Goal: Find specific page/section: Find specific page/section

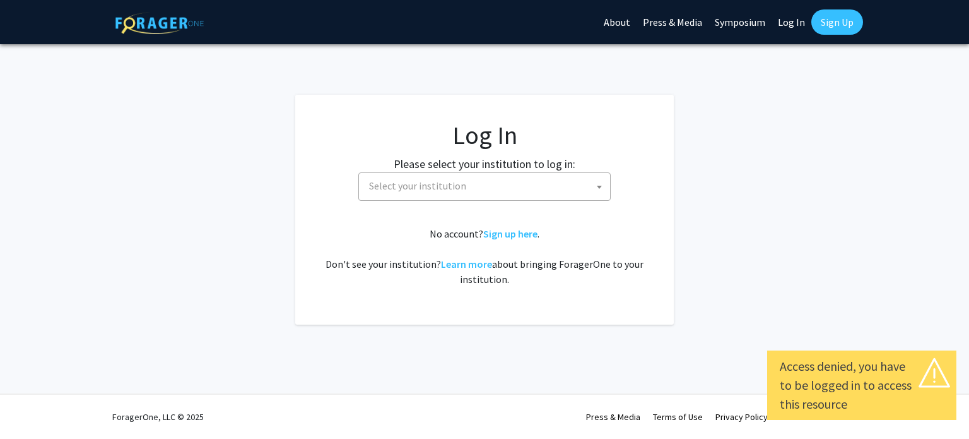
select select
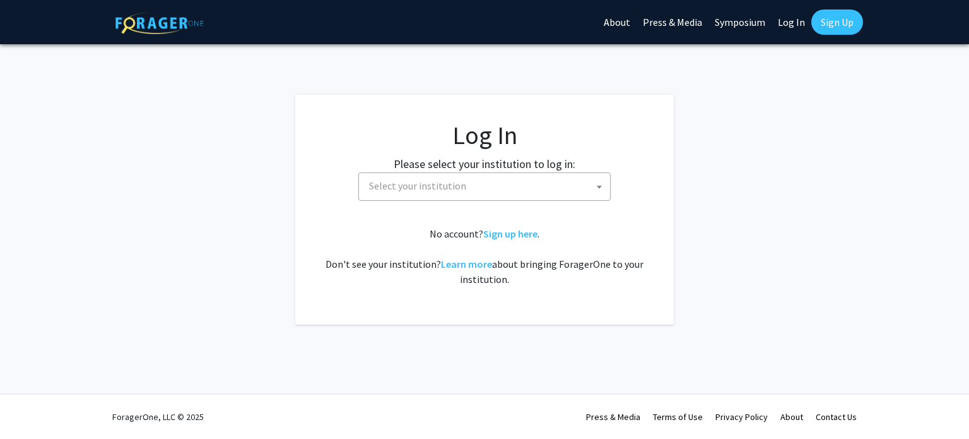
click at [536, 191] on span "Select your institution" at bounding box center [487, 186] width 246 height 26
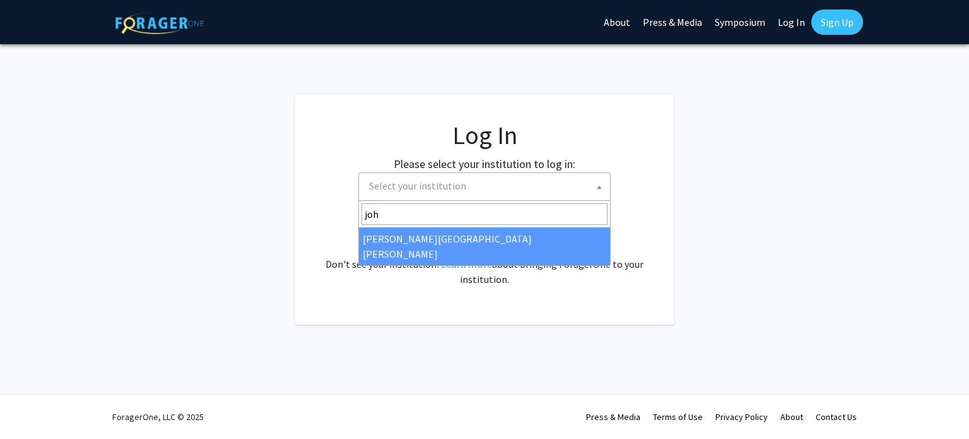
type input "john"
select select "1"
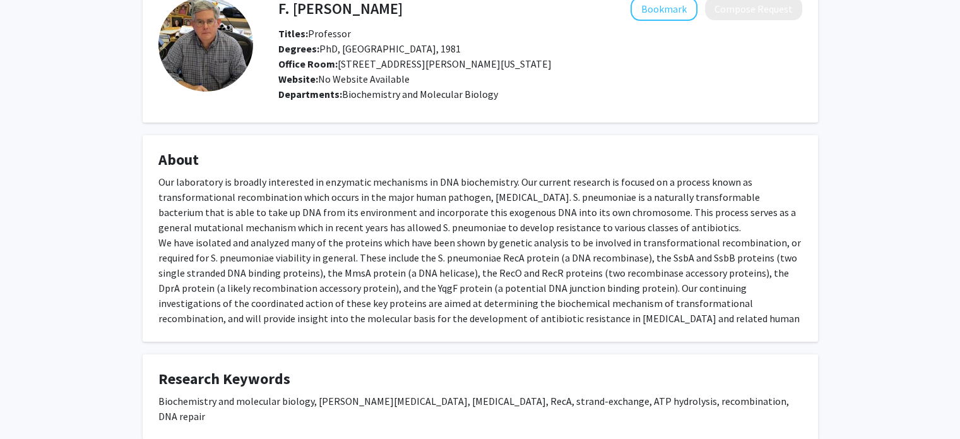
scroll to position [11, 0]
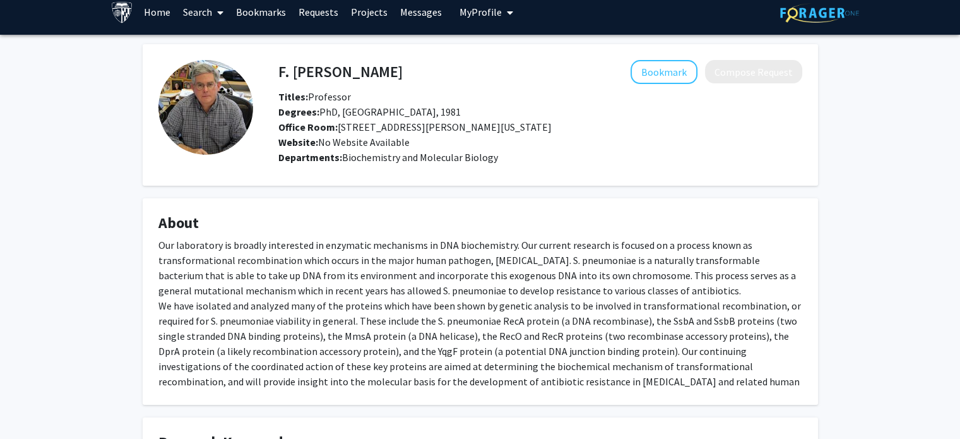
drag, startPoint x: 278, startPoint y: 95, endPoint x: 545, endPoint y: 155, distance: 273.0
click at [545, 155] on div "F. [PERSON_NAME] Bookmark Compose Request Titles: Professor [PERSON_NAME]: PhD,…" at bounding box center [527, 115] width 549 height 110
click at [545, 155] on div "Departments: Biochemistry and Molecular Biology" at bounding box center [540, 157] width 524 height 15
drag, startPoint x: 542, startPoint y: 160, endPoint x: 263, endPoint y: 101, distance: 284.5
click at [263, 101] on div "F. [PERSON_NAME] Bookmark Compose Request Titles: Professor [PERSON_NAME]: PhD,…" at bounding box center [527, 115] width 549 height 110
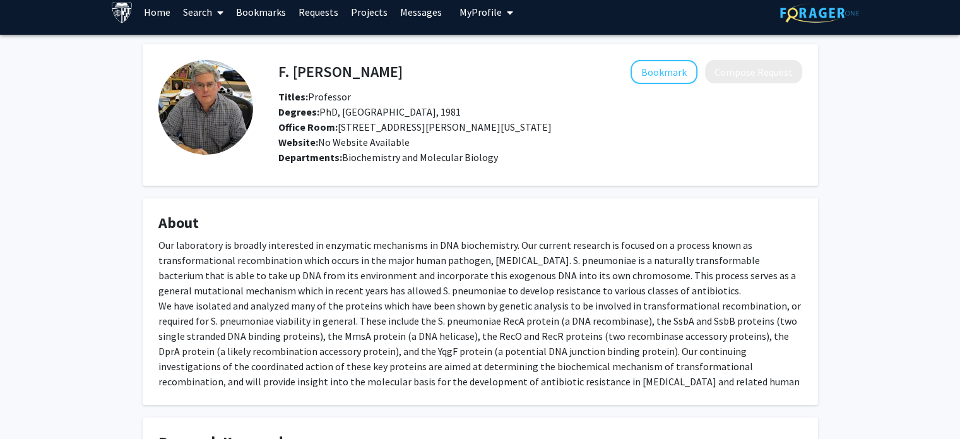
click at [371, 158] on span "Biochemistry and Molecular Biology" at bounding box center [420, 157] width 156 height 13
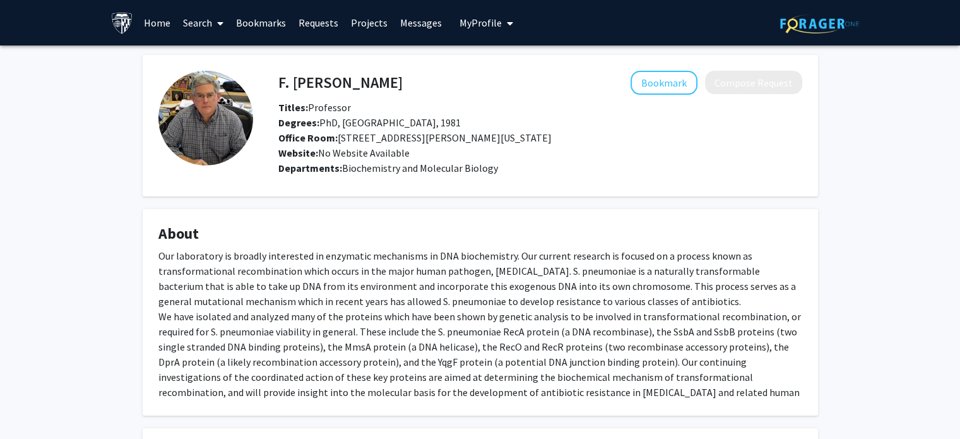
scroll to position [0, 0]
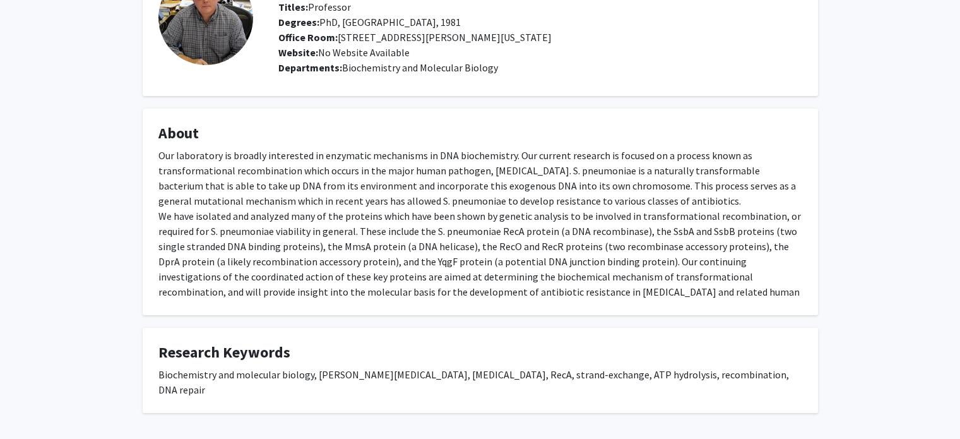
scroll to position [137, 0]
